Goal: Communication & Community: Answer question/provide support

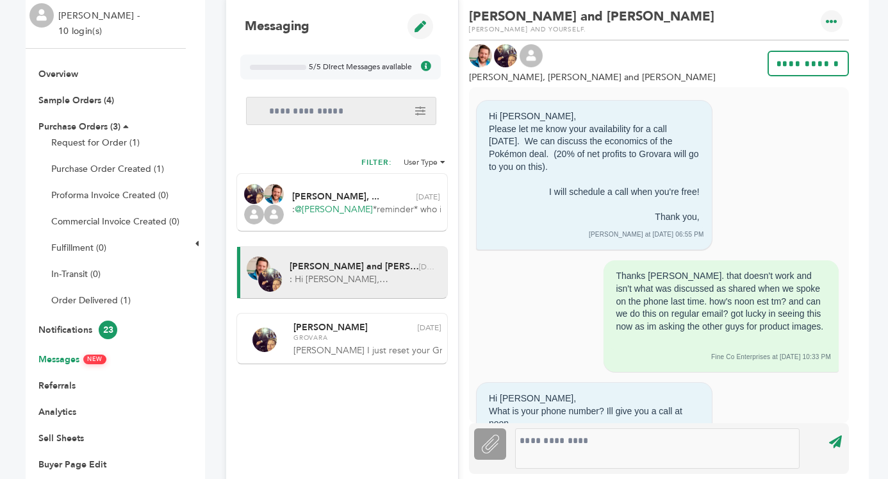
scroll to position [144, 0]
